Goal: Check status: Check status

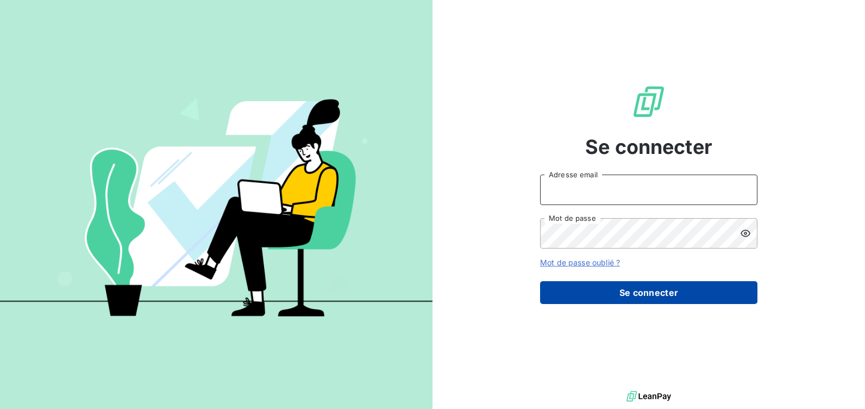
type input "[EMAIL_ADDRESS][DOMAIN_NAME]"
click at [557, 291] on button "Se connecter" at bounding box center [648, 292] width 217 height 23
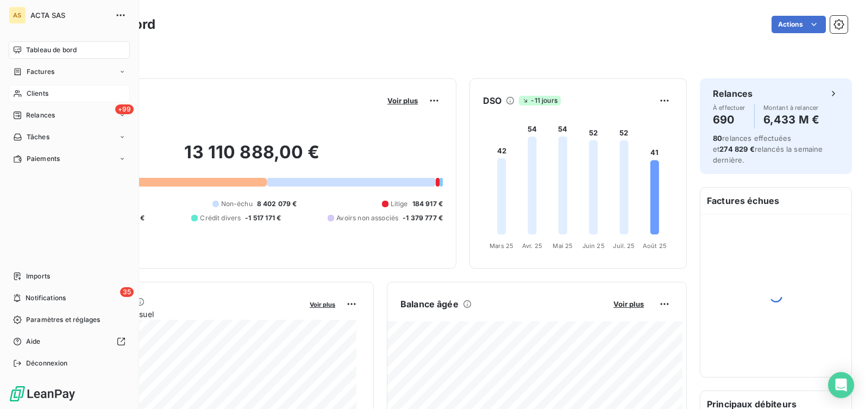
click at [46, 90] on span "Clients" at bounding box center [38, 94] width 22 height 10
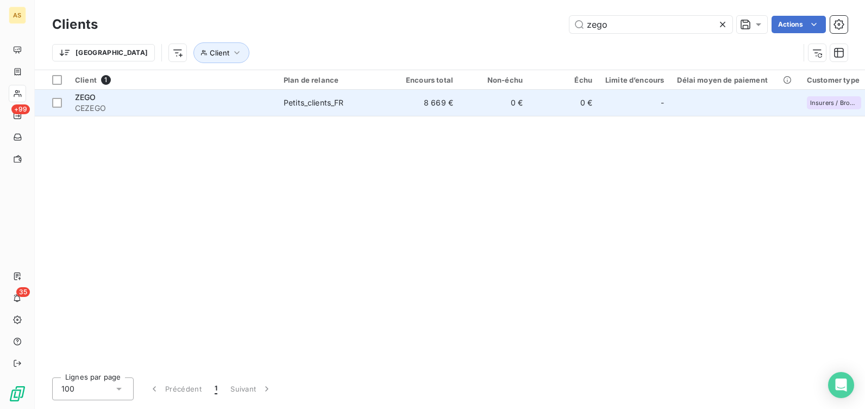
type input "zego"
click at [308, 103] on div "Petits_clients_FR" at bounding box center [314, 102] width 60 height 11
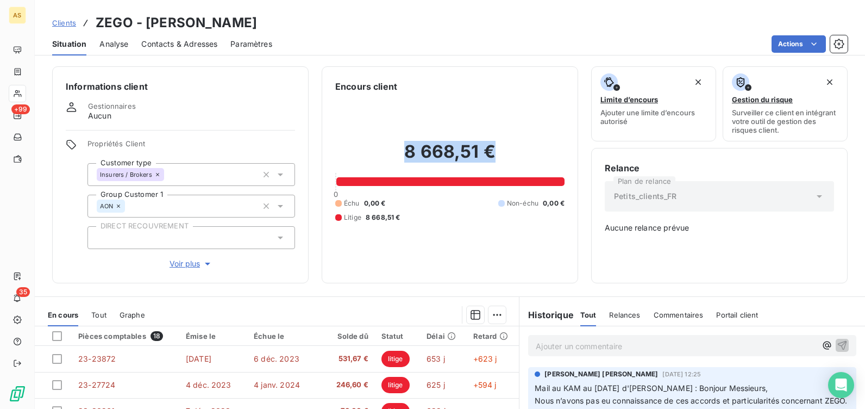
drag, startPoint x: 397, startPoint y: 147, endPoint x: 509, endPoint y: 157, distance: 111.9
click at [509, 157] on h2 "8 668,51 €" at bounding box center [449, 157] width 229 height 33
copy h2 "8 668,51 €"
